Goal: Task Accomplishment & Management: Use online tool/utility

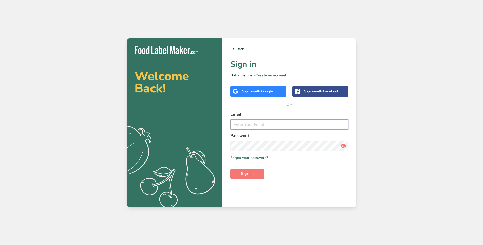
click at [254, 124] on input "email" at bounding box center [290, 124] width 118 height 10
type input "[EMAIL_ADDRESS][DOMAIN_NAME]"
click at [239, 175] on button "Sign in" at bounding box center [248, 174] width 34 height 10
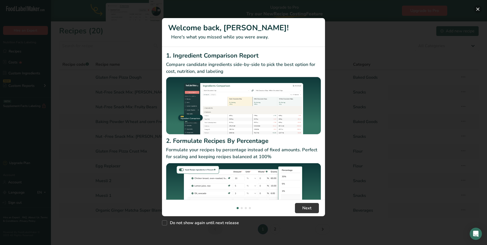
click at [476, 9] on button "New Features" at bounding box center [478, 9] width 8 height 8
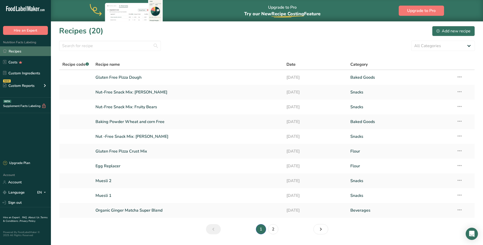
click at [23, 53] on link "Recipes" at bounding box center [25, 51] width 51 height 10
click at [106, 168] on link "Egg Replacer" at bounding box center [188, 166] width 185 height 11
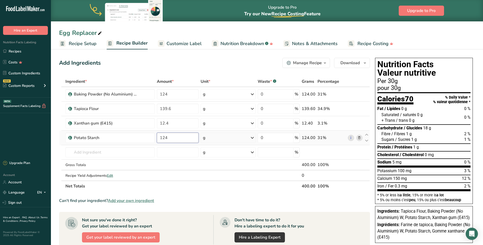
drag, startPoint x: 170, startPoint y: 139, endPoint x: 155, endPoint y: 138, distance: 14.3
click at [155, 138] on tr "Potato Starch 124 g Weight Units g kg mg See more Volume Units l Volume units r…" at bounding box center [214, 138] width 311 height 15
type input "240"
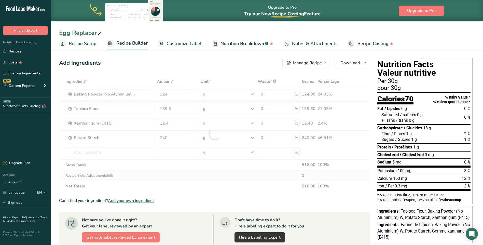
click at [180, 176] on div "Ingredient * Amount * Unit * Waste * .a-a{fill:#347362;}.b-a{fill:#fff;} Grams …" at bounding box center [214, 133] width 311 height 115
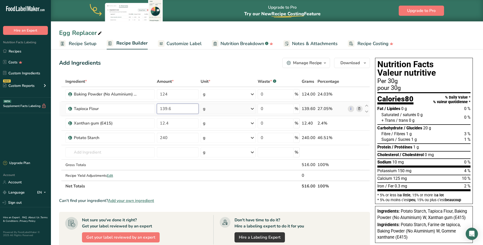
drag, startPoint x: 175, startPoint y: 109, endPoint x: 157, endPoint y: 108, distance: 17.8
click at [157, 108] on input "139.6" at bounding box center [178, 109] width 42 height 10
type input "90"
click at [184, 167] on div "Ingredient * Amount * Unit * Waste * .a-a{fill:#347362;}.b-a{fill:#fff;} Grams …" at bounding box center [214, 133] width 311 height 115
drag, startPoint x: 169, startPoint y: 94, endPoint x: 159, endPoint y: 93, distance: 10.2
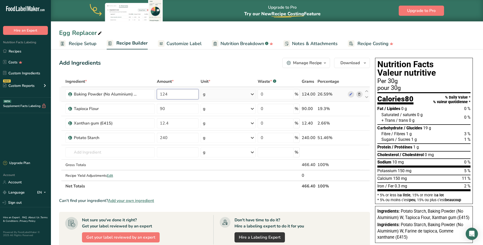
click at [159, 93] on input "124" at bounding box center [178, 94] width 42 height 10
type input "40"
click at [183, 174] on div "Ingredient * Amount * Unit * Waste * .a-a{fill:#347362;}.b-a{fill:#fff;} Grams …" at bounding box center [214, 133] width 311 height 115
click at [360, 123] on icon at bounding box center [360, 123] width 4 height 5
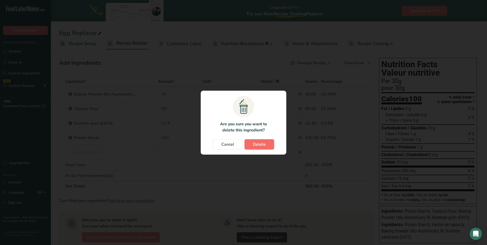
click at [261, 147] on span "Delete" at bounding box center [259, 144] width 13 height 6
type input "240"
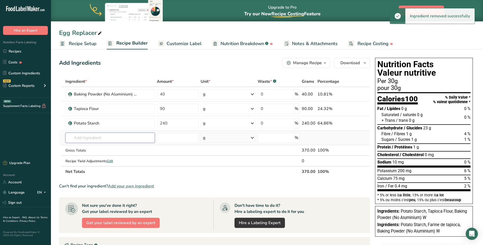
click at [82, 137] on input "text" at bounding box center [109, 138] width 89 height 10
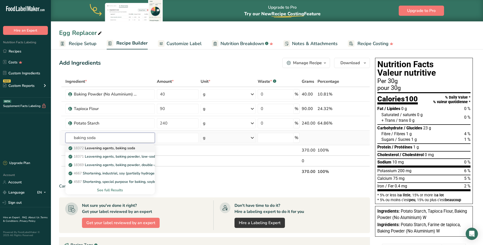
type input "baking soda"
click at [92, 146] on p "18372 Leavening agents, baking soda" at bounding box center [103, 147] width 66 height 5
type input "Leavening agents, baking soda"
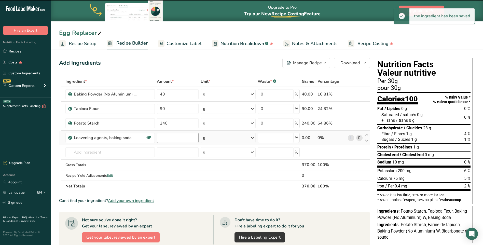
type input "0"
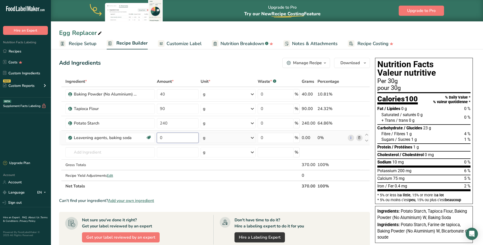
click at [169, 137] on input "0" at bounding box center [178, 138] width 42 height 10
type input "45"
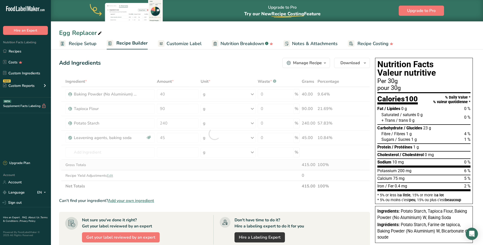
click at [213, 166] on div "Ingredient * Amount * Unit * Waste * .a-a{fill:#347362;}.b-a{fill:#fff;} Grams …" at bounding box center [214, 133] width 311 height 115
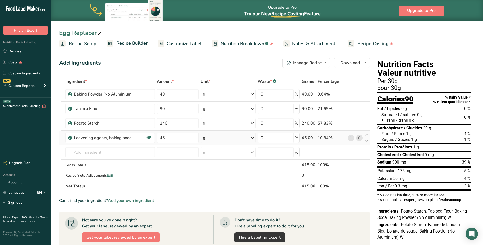
click at [359, 138] on icon at bounding box center [360, 137] width 4 height 5
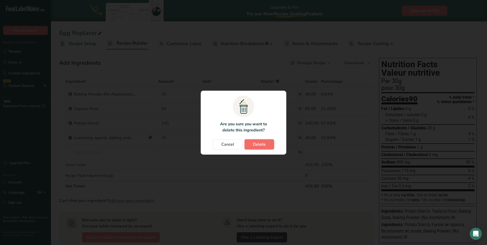
click at [253, 144] on button "Delete" at bounding box center [260, 144] width 30 height 10
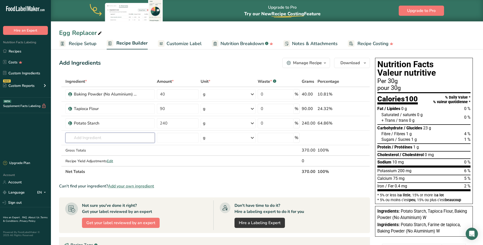
click at [104, 136] on input "text" at bounding box center [109, 138] width 89 height 10
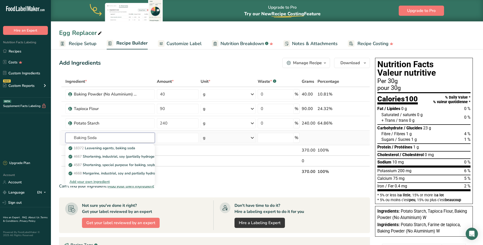
type input "Baking Soda"
click at [89, 182] on div "Add your own ingredient" at bounding box center [110, 181] width 81 height 5
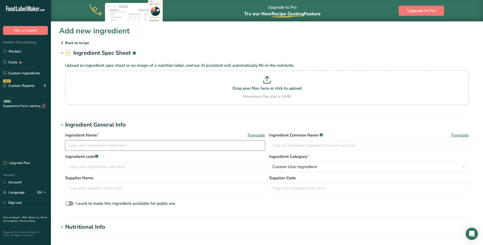
click at [96, 146] on input "text" at bounding box center [165, 145] width 200 height 10
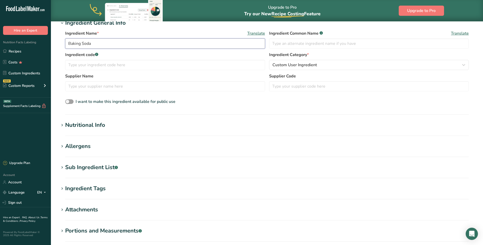
type input "Baking Soda"
click at [74, 126] on div "Nutritional Info" at bounding box center [85, 125] width 40 height 8
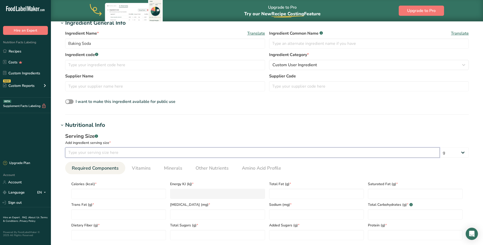
click at [98, 150] on input "number" at bounding box center [252, 152] width 375 height 10
type input "0.6"
click at [171, 132] on div "Serving Size .a-a{fill:#347362;}.b-a{fill:#fff;}" at bounding box center [267, 136] width 404 height 8
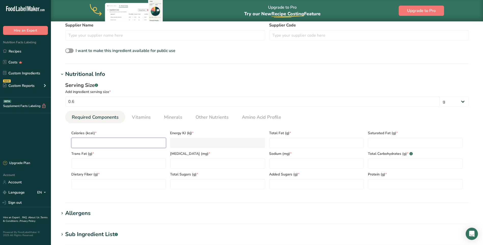
click at [80, 143] on input "number" at bounding box center [118, 143] width 95 height 10
type input "0"
type KJ "0"
type input "0"
type Fat "0"
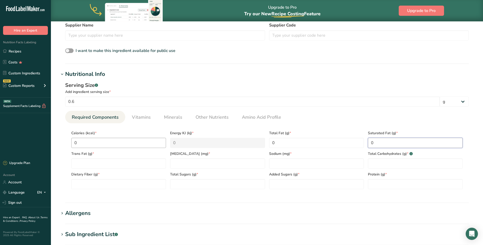
type Fat "0"
type input "0"
type Carbohydrates "0"
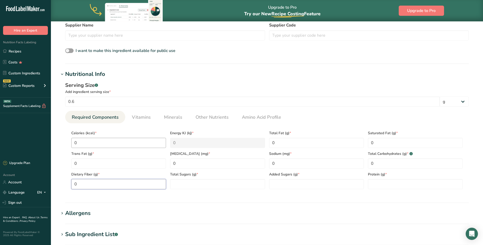
type Fiber "0"
type Sugars "0"
type input "0"
click at [282, 163] on input "0" at bounding box center [316, 163] width 95 height 10
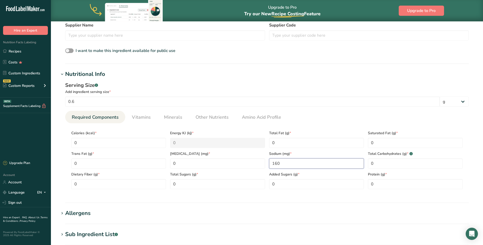
type input "160"
click at [205, 212] on h1 "Allergens" at bounding box center [267, 213] width 416 height 8
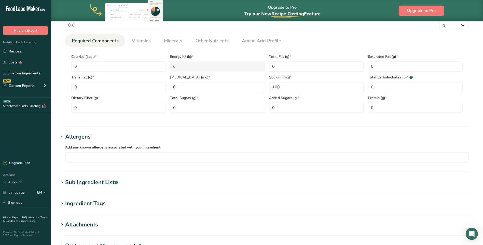
scroll to position [303, 0]
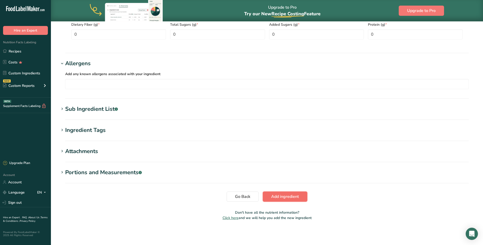
click at [281, 199] on span "Add ingredient" at bounding box center [285, 197] width 28 height 6
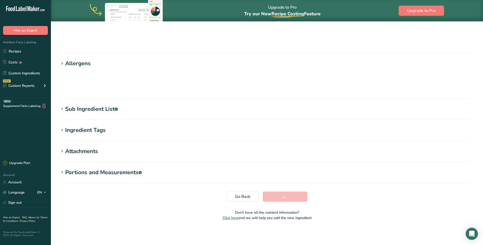
scroll to position [29, 0]
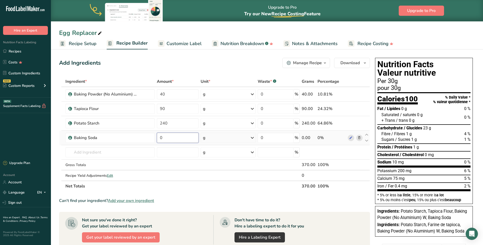
click at [169, 135] on input "0" at bounding box center [178, 138] width 42 height 10
type input "45"
click at [358, 95] on div "Ingredient * Amount * Unit * Waste * .a-a{fill:#347362;}.b-a{fill:#fff;} Grams …" at bounding box center [214, 133] width 311 height 115
click at [359, 94] on icon at bounding box center [360, 94] width 4 height 5
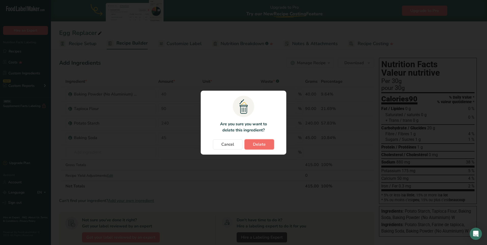
click at [261, 144] on span "Delete" at bounding box center [259, 144] width 13 height 6
type input "90"
type input "240"
type input "45"
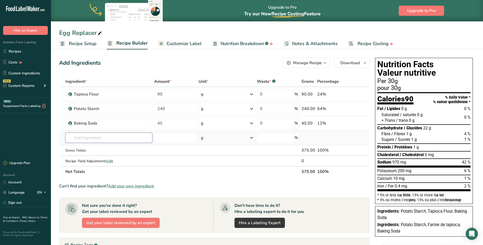
click at [100, 142] on input "text" at bounding box center [108, 138] width 87 height 10
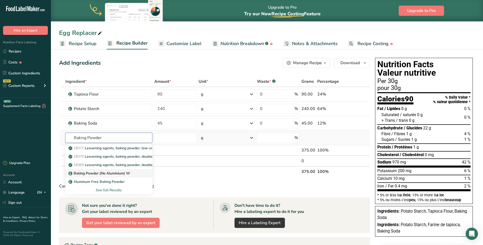
type input "Baking Powder"
click at [102, 172] on p "Baking Powder (No Aluminium) W" at bounding box center [100, 173] width 61 height 5
type input "Baking Powder (No Aluminium) W"
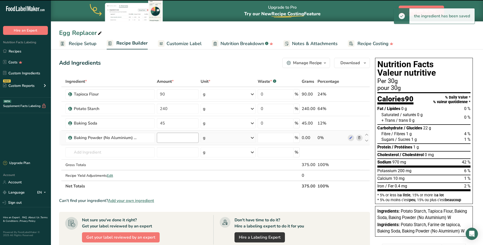
type input "0"
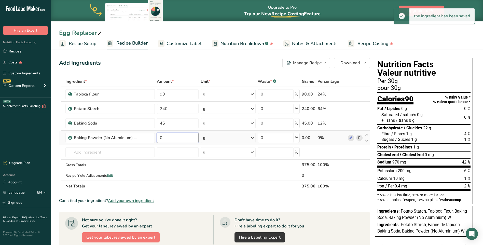
click at [167, 139] on input "0" at bounding box center [178, 138] width 42 height 10
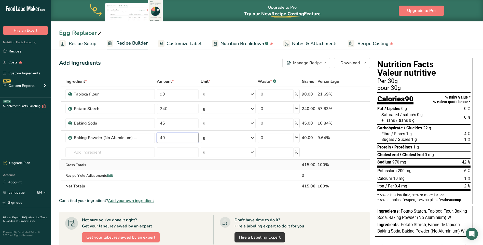
type input "40"
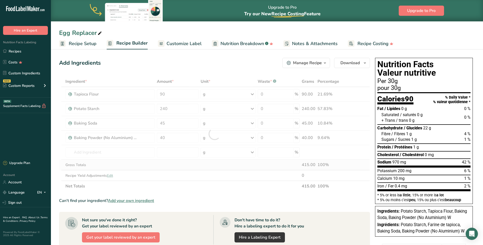
click at [176, 167] on div "Ingredient * Amount * Unit * Waste * .a-a{fill:#347362;}.b-a{fill:#fff;} Grams …" at bounding box center [214, 133] width 311 height 115
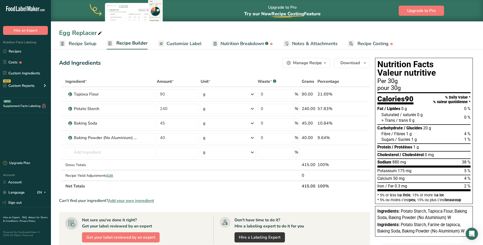
click at [87, 44] on span "Recipe Setup" at bounding box center [83, 43] width 28 height 7
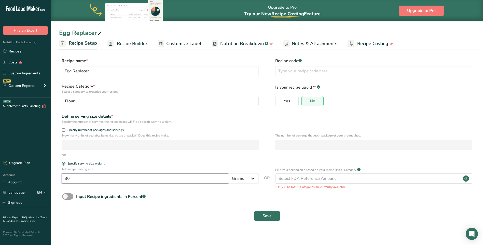
click at [66, 180] on input "30" at bounding box center [145, 178] width 167 height 10
type input "10"
click at [196, 198] on div "Input Recipe ingredients in Percent .a-a{fill:#347362;}.b-a{fill:#fff;}" at bounding box center [267, 198] width 416 height 10
click at [262, 213] on button "Save" at bounding box center [267, 216] width 26 height 10
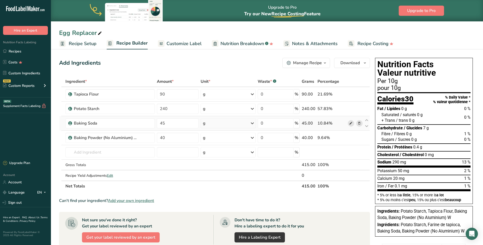
click at [353, 123] on icon at bounding box center [351, 123] width 4 height 5
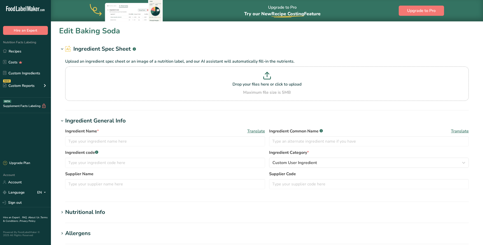
type input "Baking Soda"
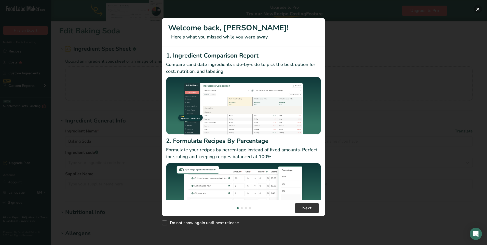
click at [479, 7] on button "New Features" at bounding box center [478, 9] width 8 height 8
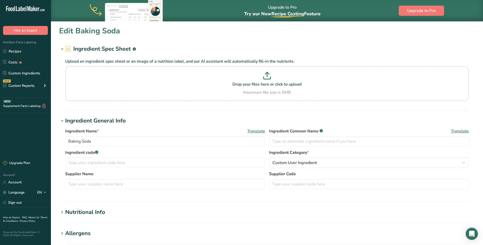
scroll to position [76, 0]
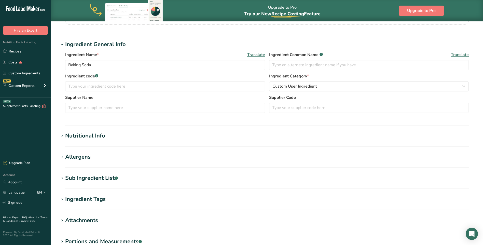
click at [94, 136] on div "Nutritional Info" at bounding box center [85, 136] width 40 height 8
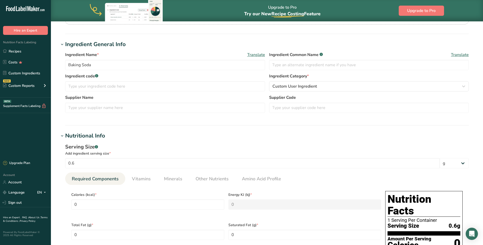
scroll to position [127, 0]
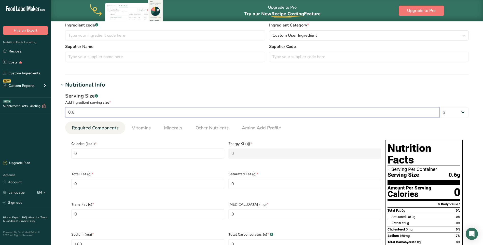
drag, startPoint x: 75, startPoint y: 112, endPoint x: 61, endPoint y: 113, distance: 13.5
click at [61, 113] on div "Serving Size .a-a{fill:#347362;}.b-a{fill:#fff;} Add ingredient serving size * …" at bounding box center [267, 208] width 416 height 238
type input "1"
type input "266.6667"
type input "10"
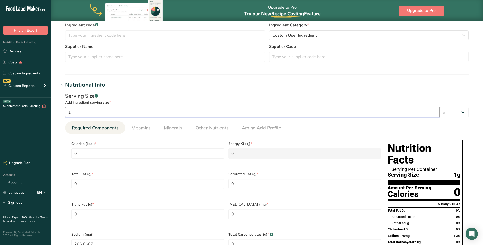
type input "2666.6667"
type input "100"
type input "26666.6667"
click at [199, 82] on h1 "Nutritional Info" at bounding box center [267, 85] width 416 height 8
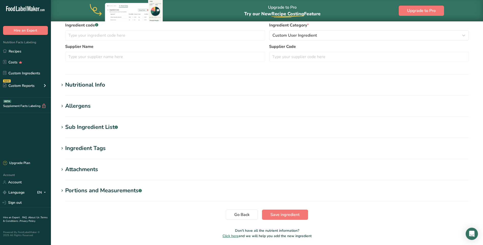
scroll to position [76, 0]
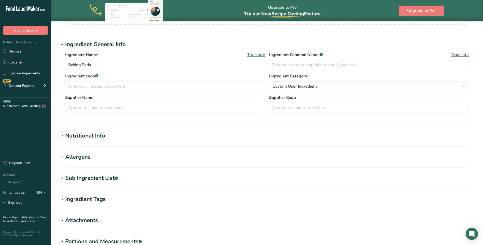
click at [98, 138] on div "Nutritional Info" at bounding box center [85, 136] width 40 height 8
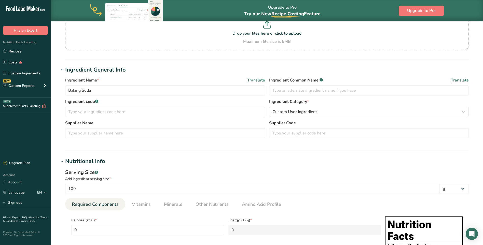
scroll to position [102, 0]
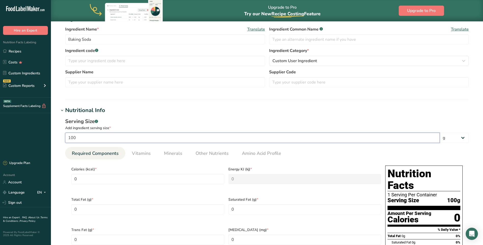
drag, startPoint x: 77, startPoint y: 138, endPoint x: 68, endPoint y: 138, distance: 9.7
click at [68, 138] on input "100" at bounding box center [252, 138] width 375 height 10
type input "0.6"
type input "160"
type input "0.6"
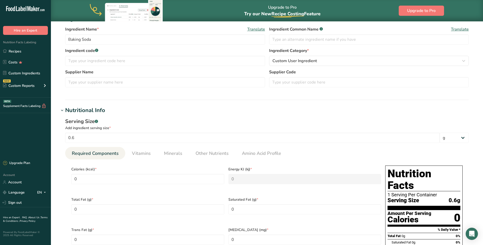
click at [176, 115] on div "Serving Size .a-a{fill:#347362;}.b-a{fill:#fff;} Add ingredient serving size * …" at bounding box center [267, 234] width 416 height 238
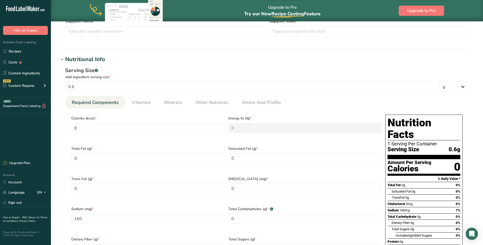
scroll to position [178, 0]
